Goal: Information Seeking & Learning: Understand process/instructions

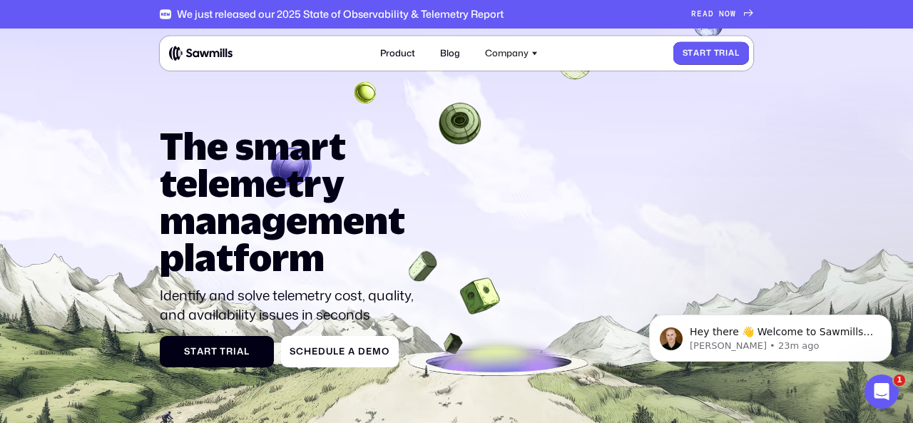
click at [720, 48] on span "r" at bounding box center [722, 52] width 6 height 9
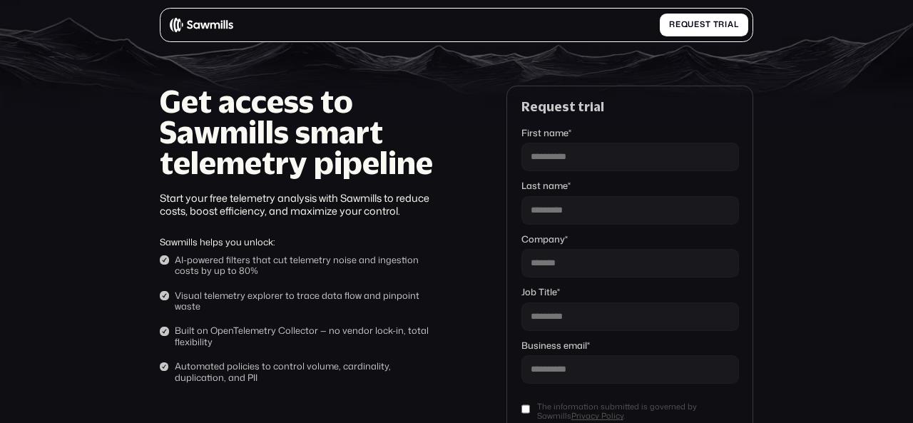
scroll to position [188, 0]
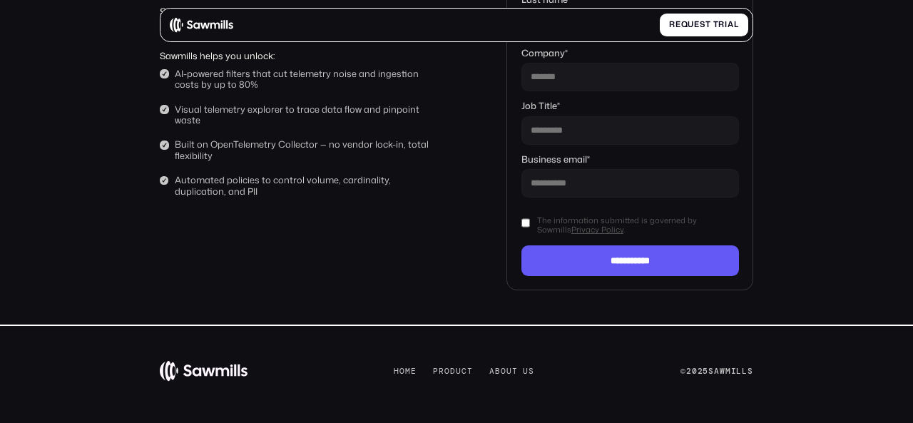
click at [387, 374] on div "H o m e H o m e P r o d u c t P r o d u c t A b o u t u s A b o u t u s © 2025 …" at bounding box center [456, 370] width 593 height 21
click at [411, 372] on span "e" at bounding box center [414, 371] width 6 height 9
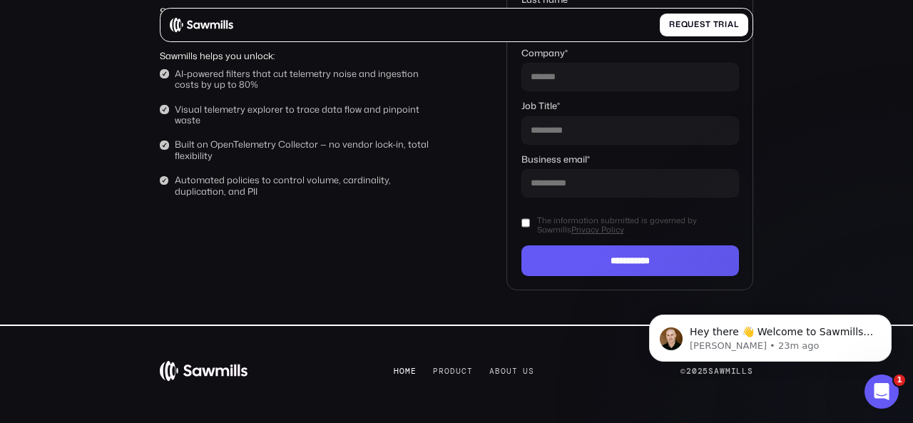
scroll to position [0, 0]
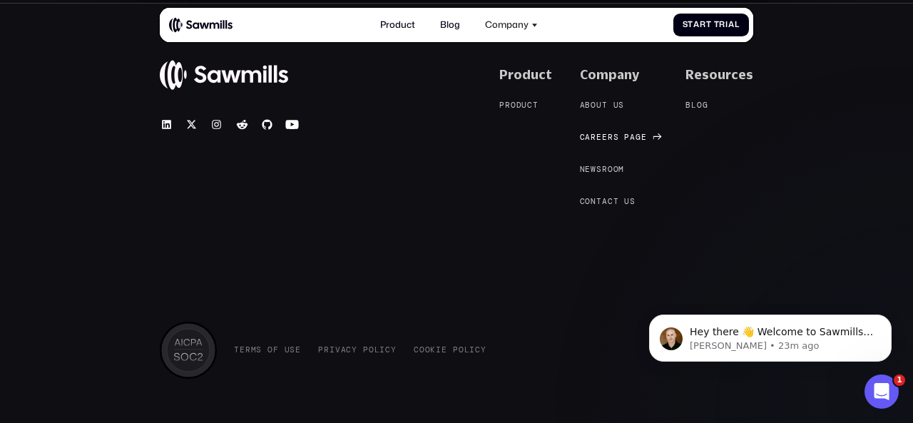
scroll to position [5196, 0]
click at [346, 344] on span "c" at bounding box center [349, 348] width 6 height 9
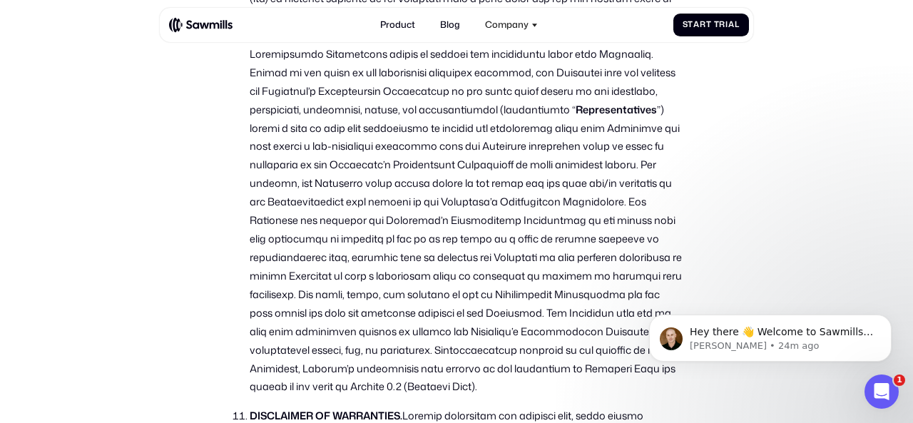
scroll to position [4078, 0]
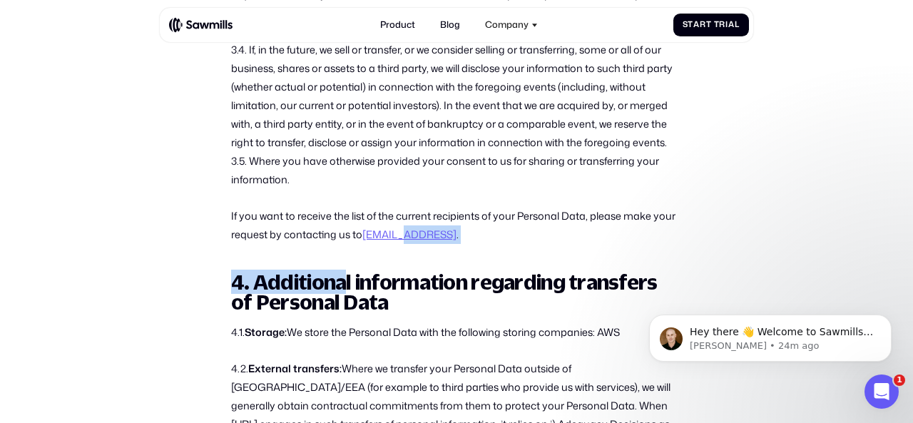
drag, startPoint x: 383, startPoint y: 223, endPoint x: 397, endPoint y: 218, distance: 15.4
click at [397, 227] on link "[EMAIL_ADDRESS]" at bounding box center [409, 234] width 94 height 15
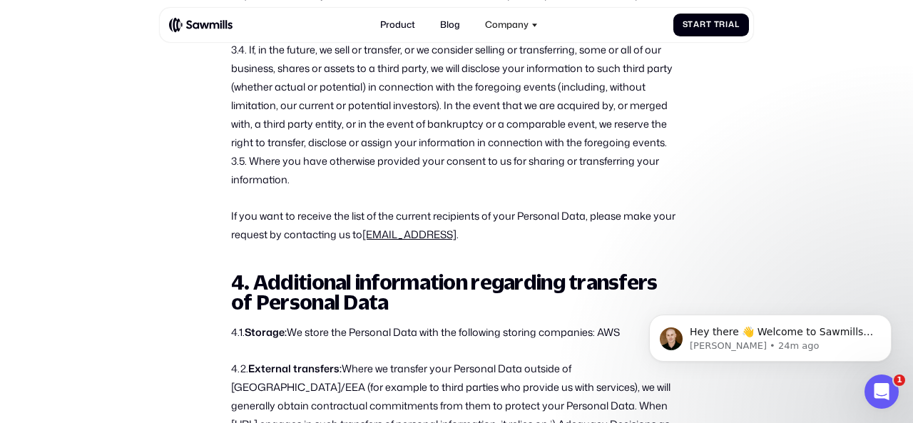
click at [498, 272] on h2 "4. Additional information regarding transfers of Personal Data" at bounding box center [456, 292] width 451 height 41
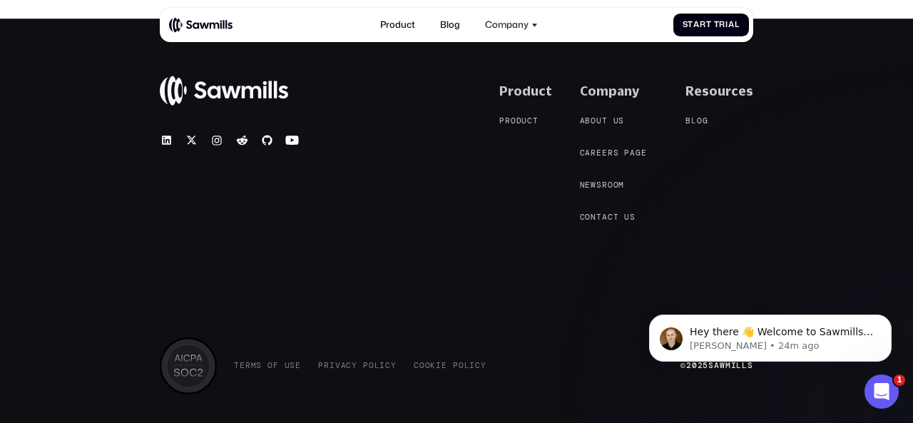
scroll to position [7482, 0]
